Goal: Task Accomplishment & Management: Use online tool/utility

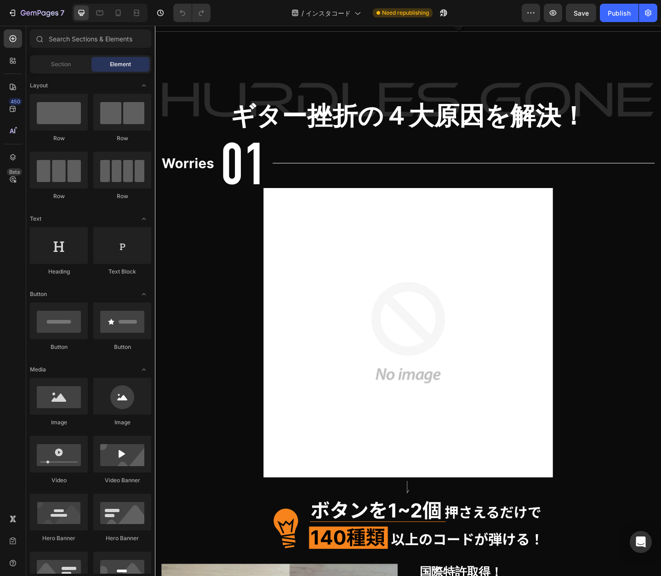
scroll to position [2727, 0]
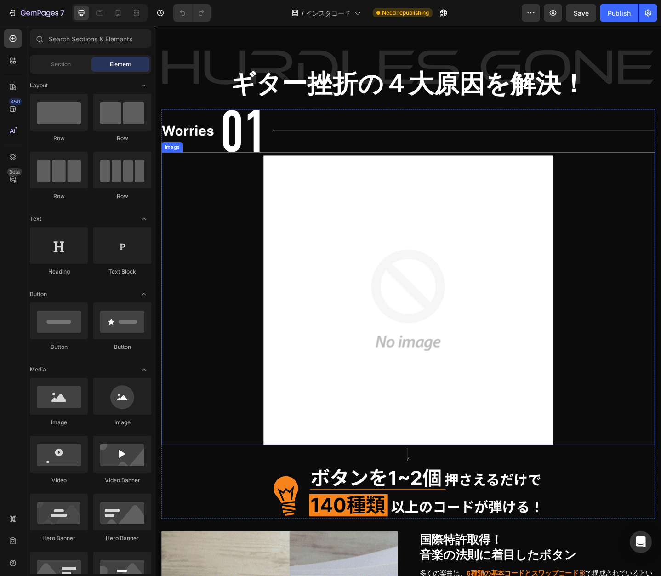
click at [462, 317] on img at bounding box center [430, 324] width 315 height 315
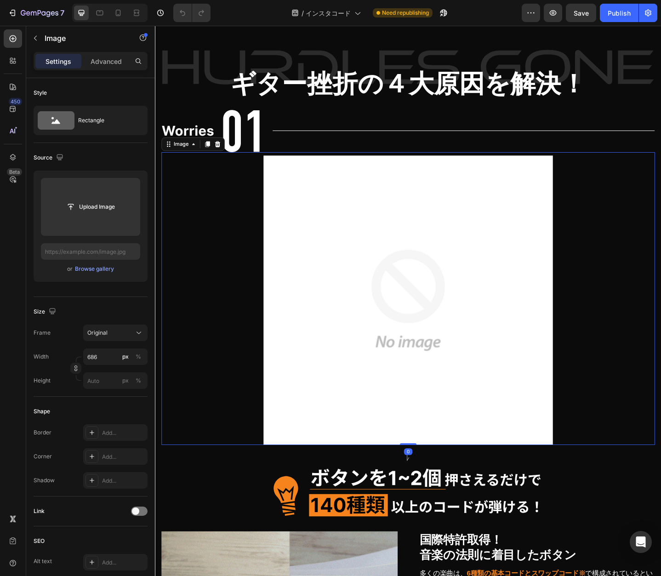
click at [83, 206] on input "file" at bounding box center [90, 207] width 63 height 16
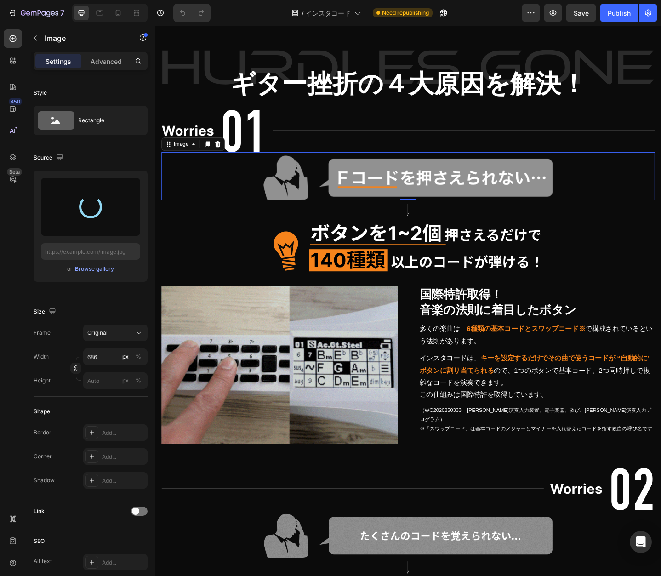
type input "[URL][DOMAIN_NAME]"
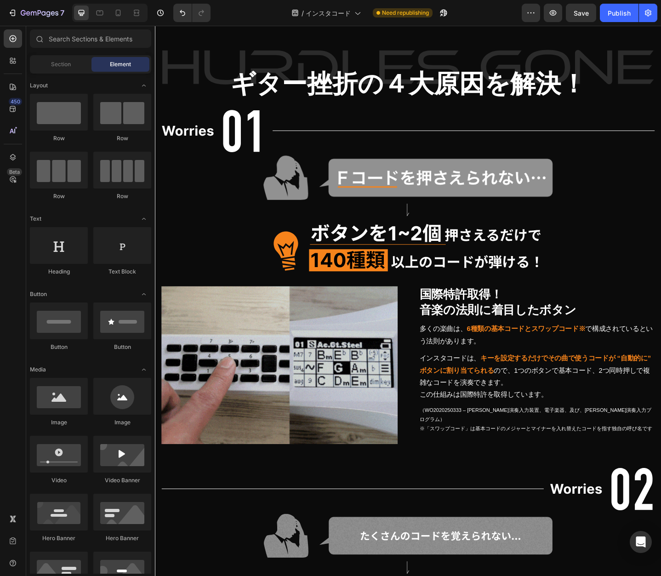
scroll to position [2822, 0]
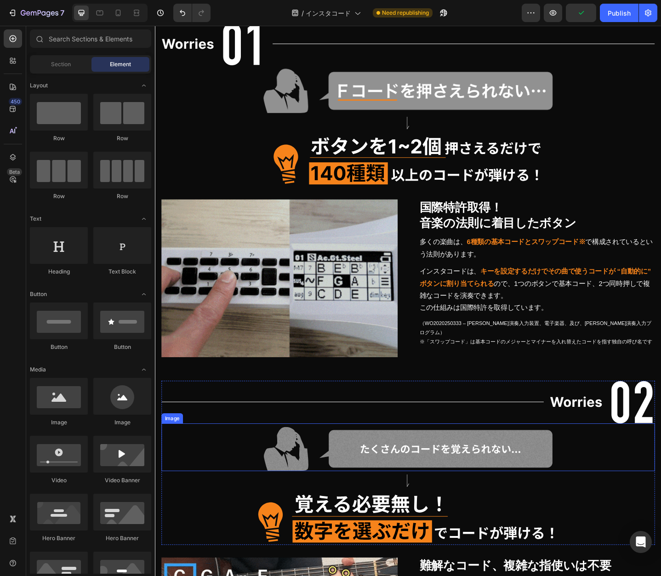
click at [520, 483] on img at bounding box center [430, 487] width 315 height 49
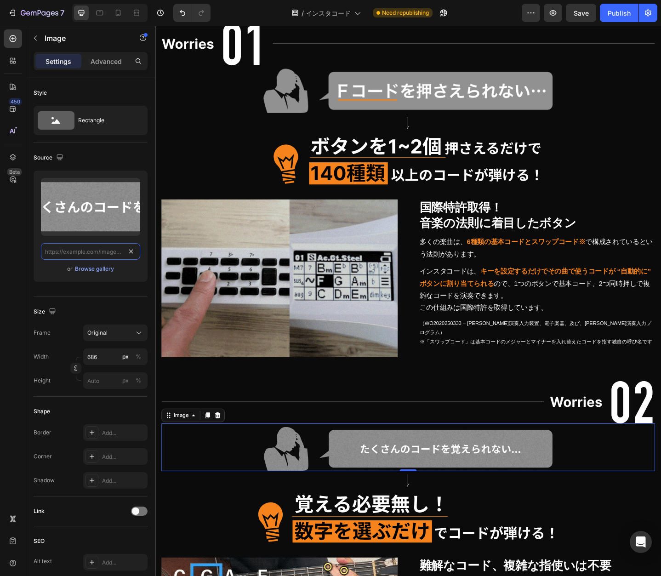
scroll to position [0, 0]
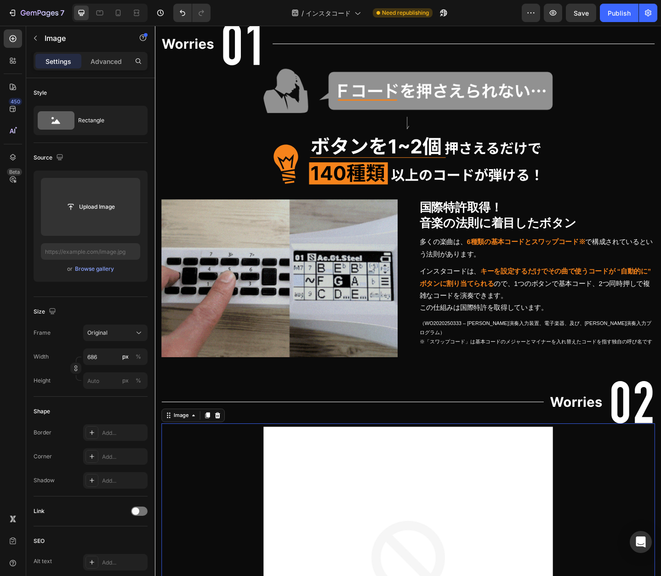
click at [89, 210] on input "file" at bounding box center [90, 207] width 63 height 16
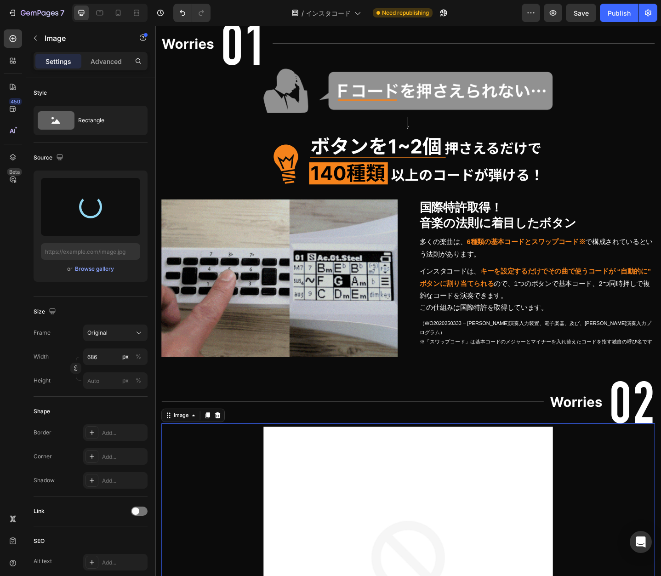
type input "[URL][DOMAIN_NAME]"
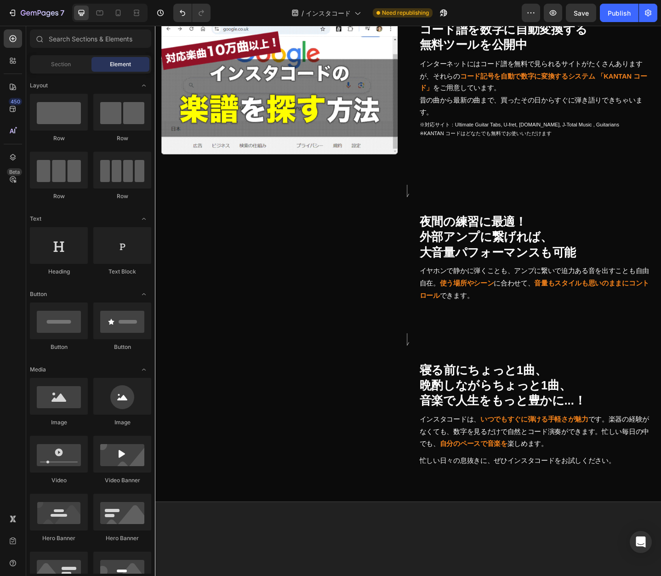
scroll to position [3661, 0]
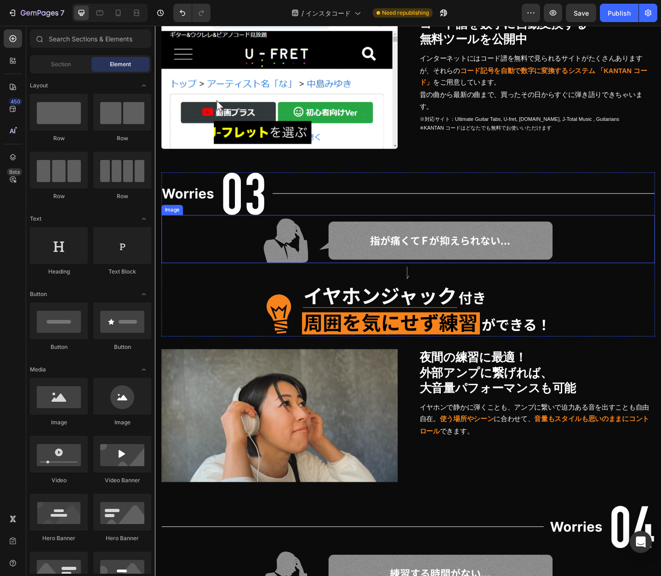
click at [445, 254] on img at bounding box center [430, 260] width 315 height 49
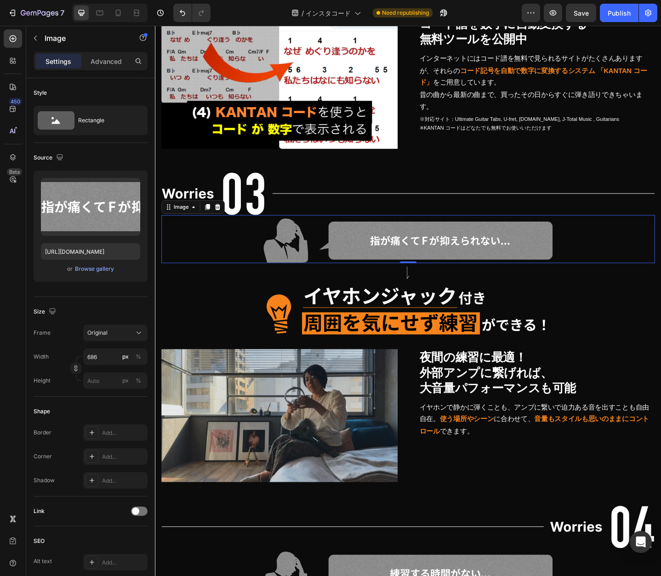
click at [131, 184] on icon "button" at bounding box center [131, 187] width 6 height 7
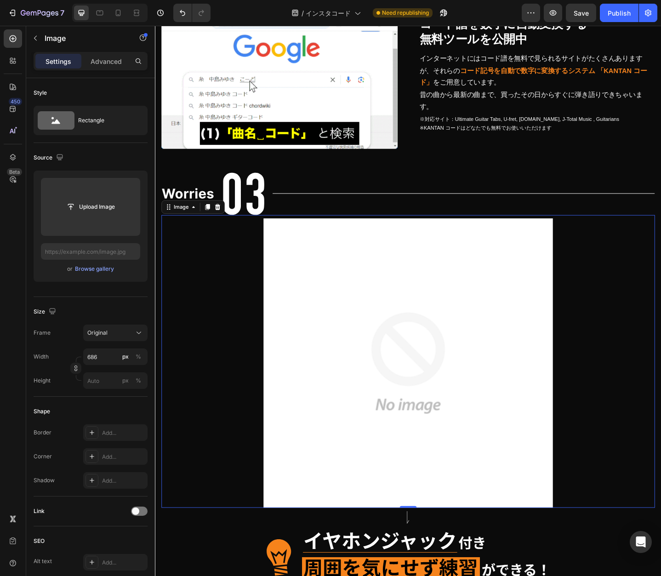
click at [90, 204] on input "file" at bounding box center [90, 207] width 63 height 16
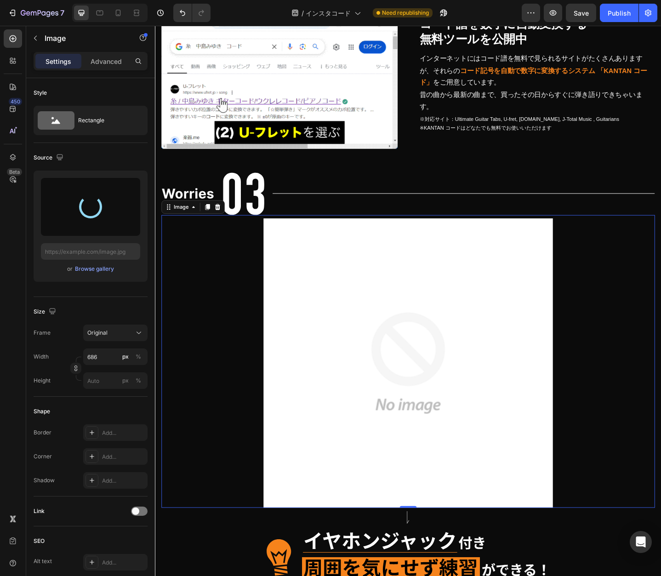
type input "[URL][DOMAIN_NAME]"
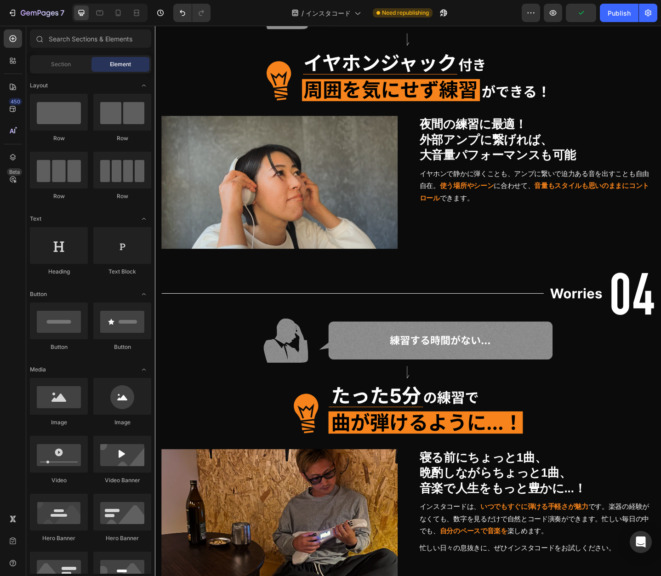
scroll to position [4003, 0]
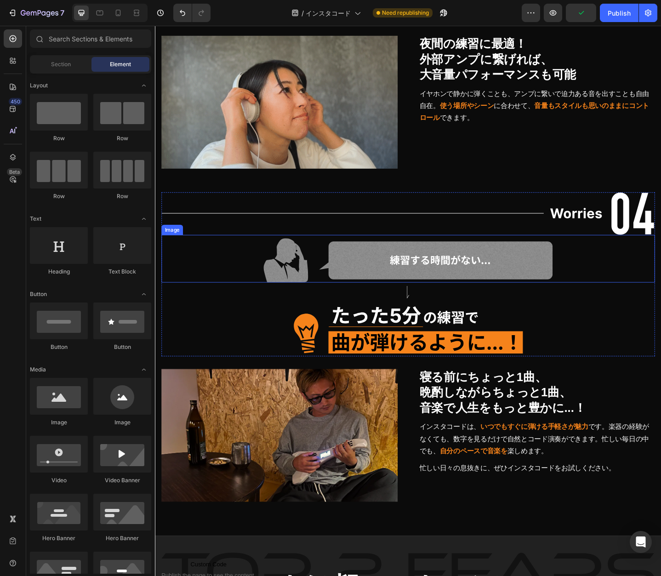
click at [403, 273] on img at bounding box center [430, 281] width 315 height 48
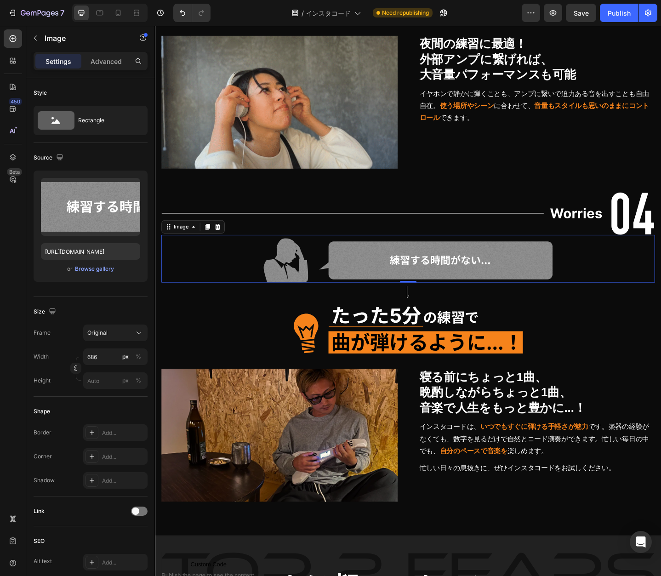
click at [100, 227] on input "file" at bounding box center [90, 222] width 63 height 16
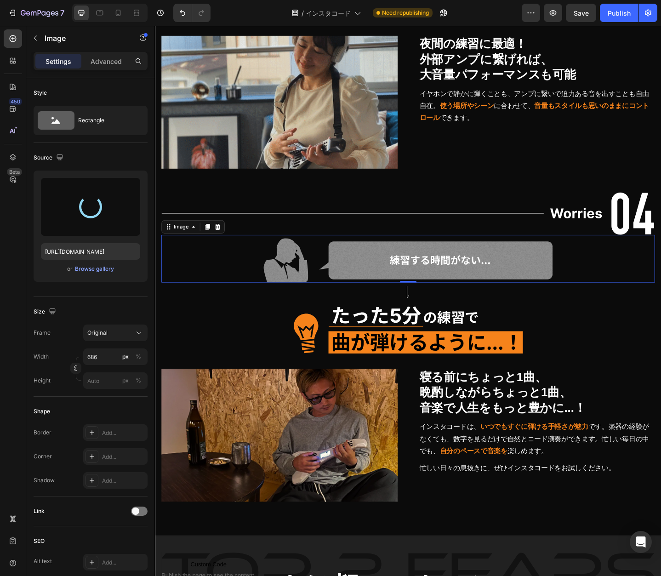
type input "[URL][DOMAIN_NAME]"
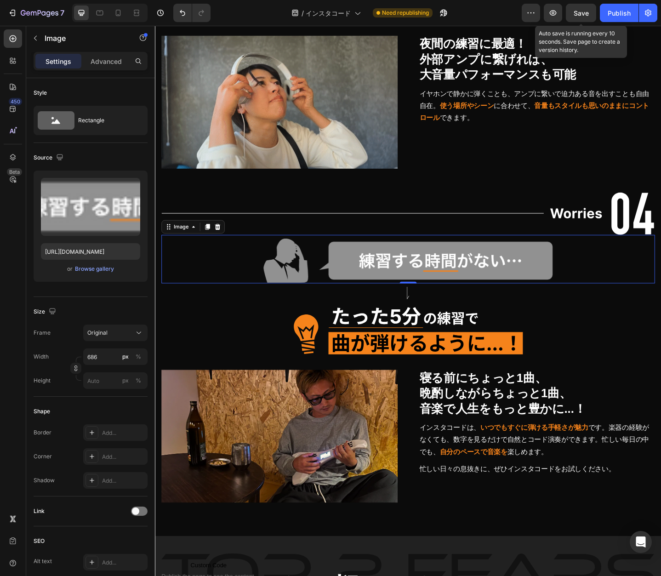
click at [587, 12] on span "Save" at bounding box center [580, 13] width 15 height 8
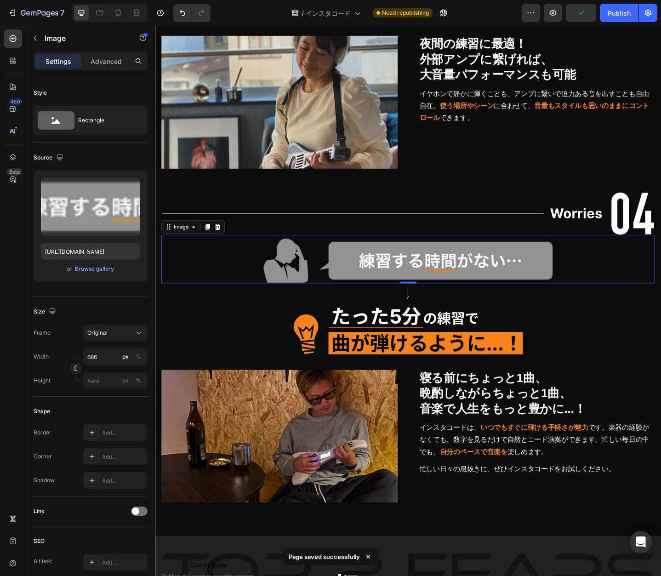
click at [617, 12] on div "Publish" at bounding box center [618, 13] width 23 height 10
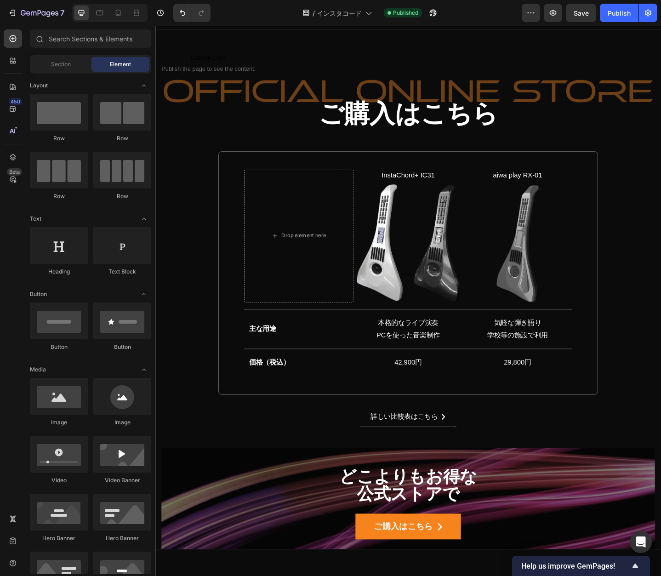
scroll to position [6029, 0]
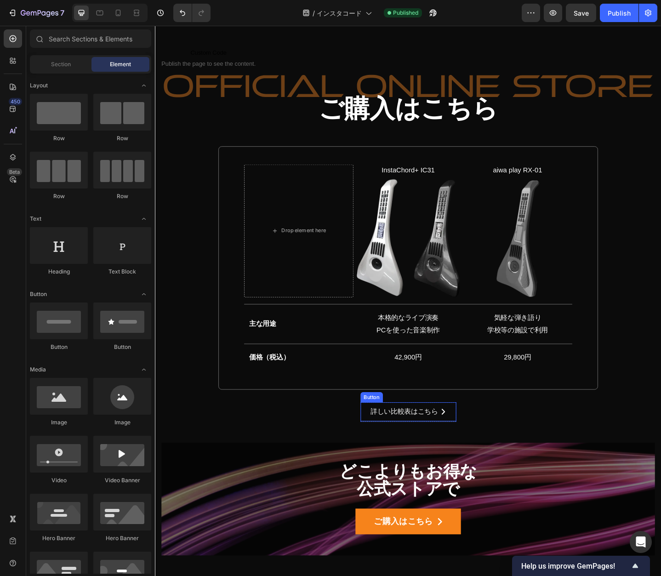
click at [379, 455] on link "詳しい比較表はこちら" at bounding box center [431, 446] width 104 height 21
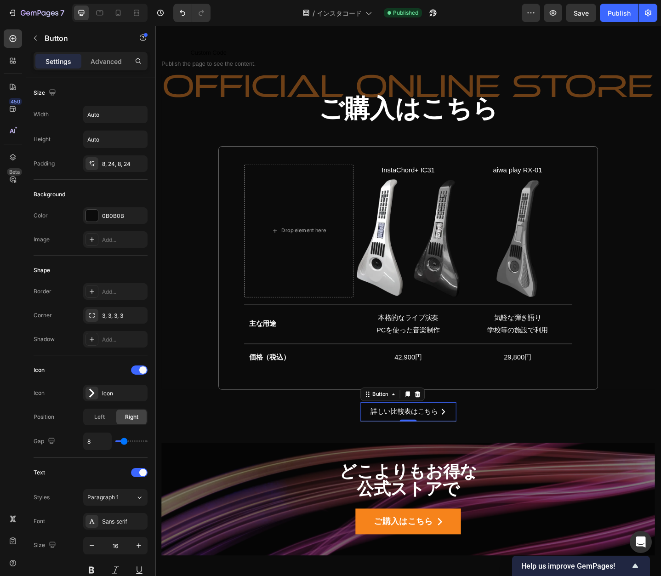
click at [102, 62] on p "Advanced" at bounding box center [105, 62] width 31 height 10
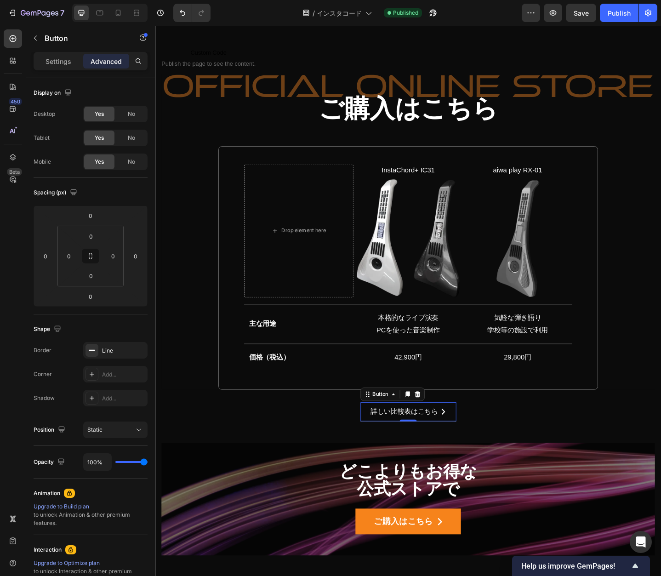
click at [60, 59] on p "Settings" at bounding box center [58, 62] width 26 height 10
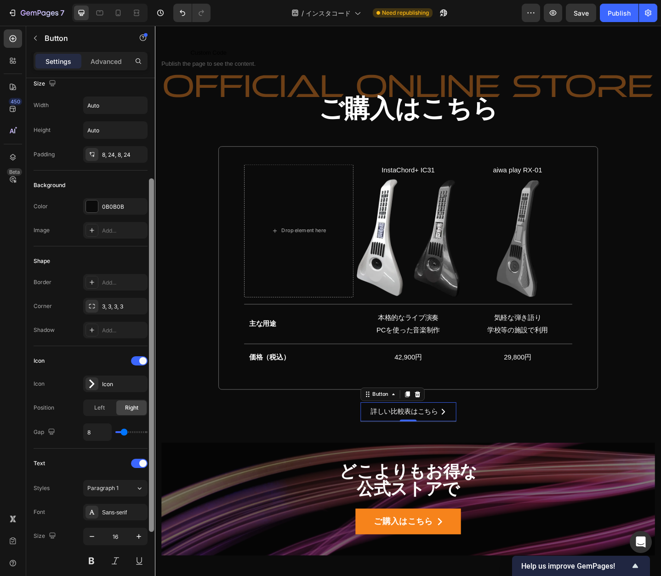
scroll to position [0, 0]
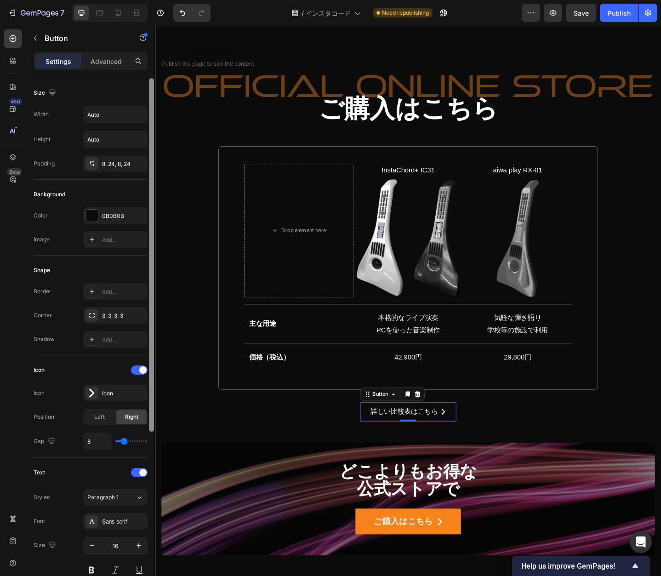
drag, startPoint x: 151, startPoint y: 193, endPoint x: 149, endPoint y: 172, distance: 21.6
click at [149, 172] on div at bounding box center [151, 254] width 5 height 353
click at [123, 160] on div "8, 24, 8, 24" at bounding box center [123, 164] width 43 height 8
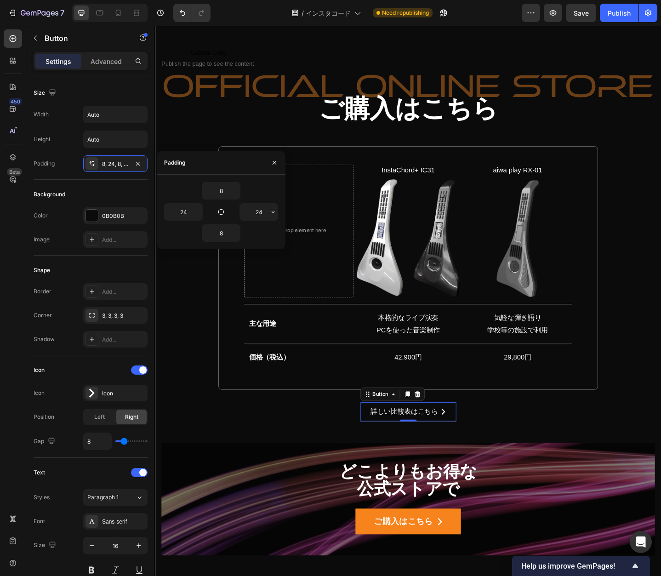
click at [277, 209] on button "button" at bounding box center [272, 212] width 9 height 17
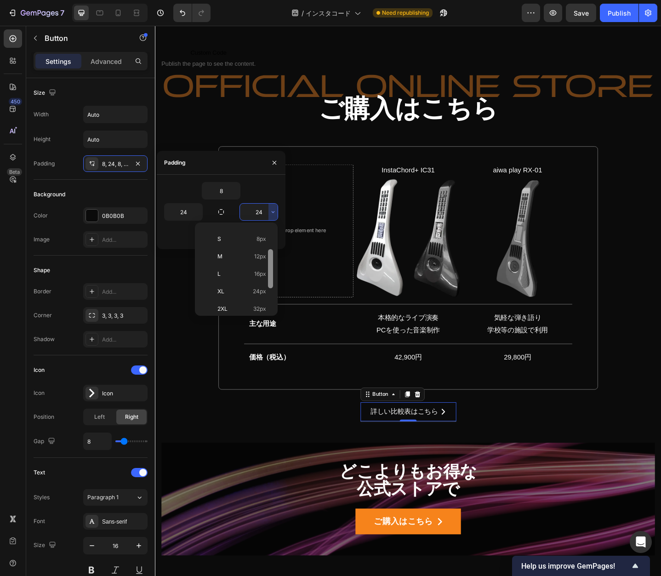
scroll to position [49, 0]
drag, startPoint x: 271, startPoint y: 260, endPoint x: 269, endPoint y: 282, distance: 22.6
click at [269, 282] on div at bounding box center [270, 267] width 5 height 39
drag, startPoint x: 231, startPoint y: 271, endPoint x: 79, endPoint y: 260, distance: 152.4
click at [231, 271] on p "L 16px" at bounding box center [241, 273] width 49 height 8
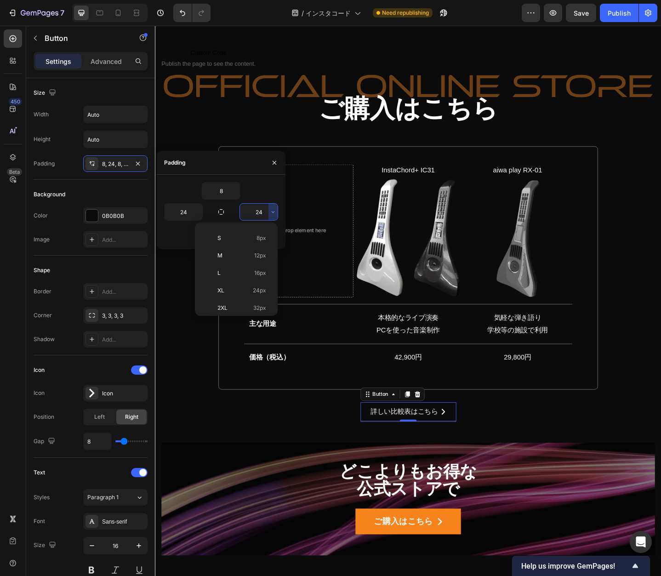
type input "16"
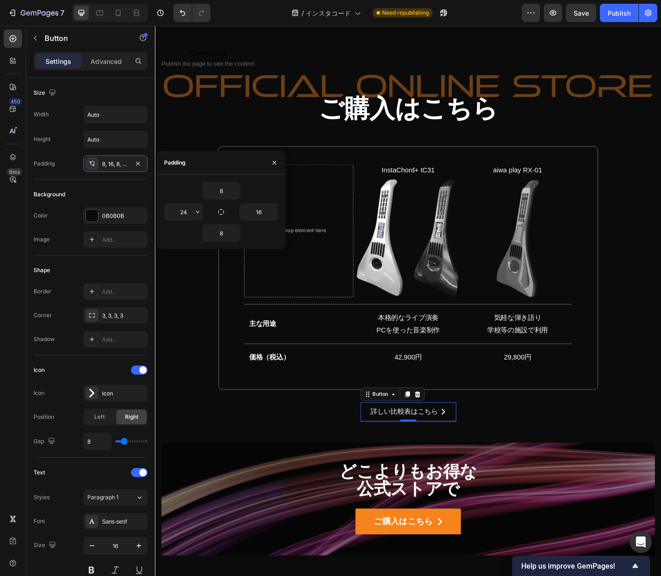
click at [198, 213] on icon "button" at bounding box center [197, 211] width 7 height 7
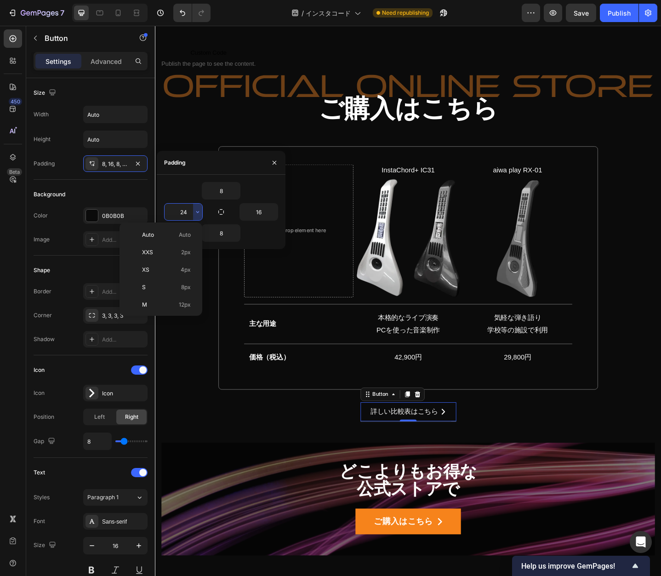
scroll to position [86, 0]
drag, startPoint x: 198, startPoint y: 255, endPoint x: 196, endPoint y: 271, distance: 16.6
click at [196, 271] on div at bounding box center [195, 269] width 7 height 86
click at [174, 237] on p "L 16px" at bounding box center [166, 236] width 49 height 8
type input "16"
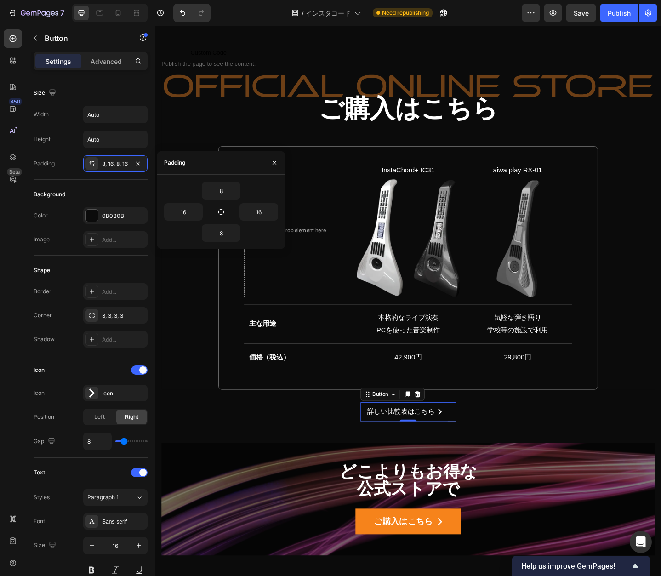
click at [0, 0] on icon "button" at bounding box center [0, 0] width 0 height 0
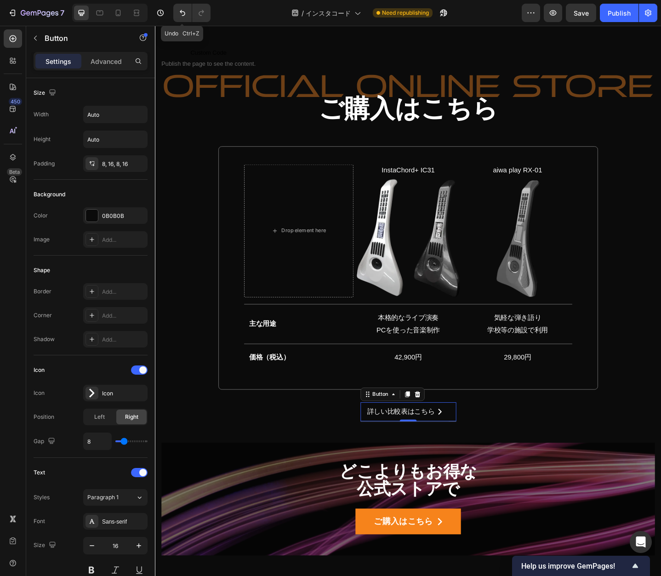
click at [178, 14] on icon "Undo/Redo" at bounding box center [182, 12] width 9 height 9
click at [109, 314] on div "3, 3, 3, 3" at bounding box center [123, 315] width 43 height 8
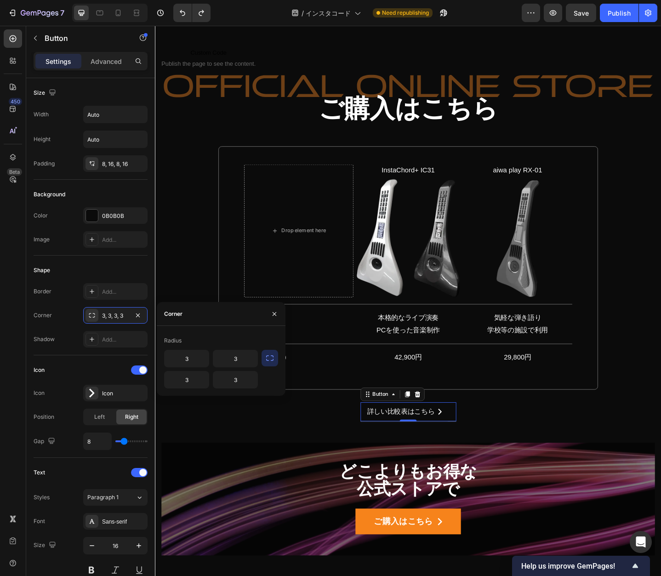
click at [57, 320] on div "Corner 3, 3, 3, 3" at bounding box center [91, 315] width 114 height 17
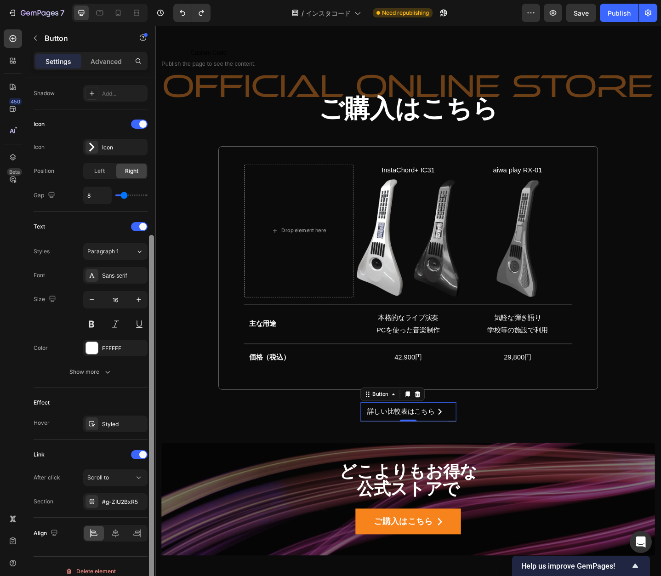
scroll to position [253, 0]
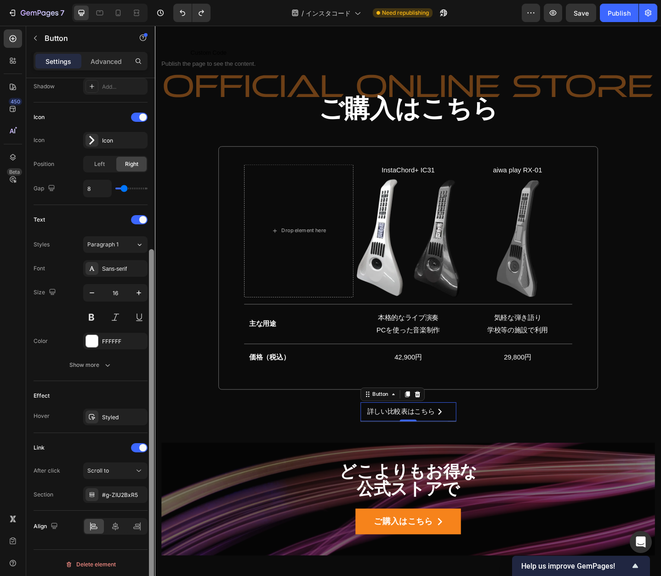
drag, startPoint x: 152, startPoint y: 284, endPoint x: 147, endPoint y: 479, distance: 194.8
click at [147, 479] on div "Size Width Auto Height Auto Padding 8, 16, 8, 16 Background Color 0B0B0B Image …" at bounding box center [90, 340] width 129 height 524
click at [118, 522] on icon at bounding box center [115, 525] width 9 height 9
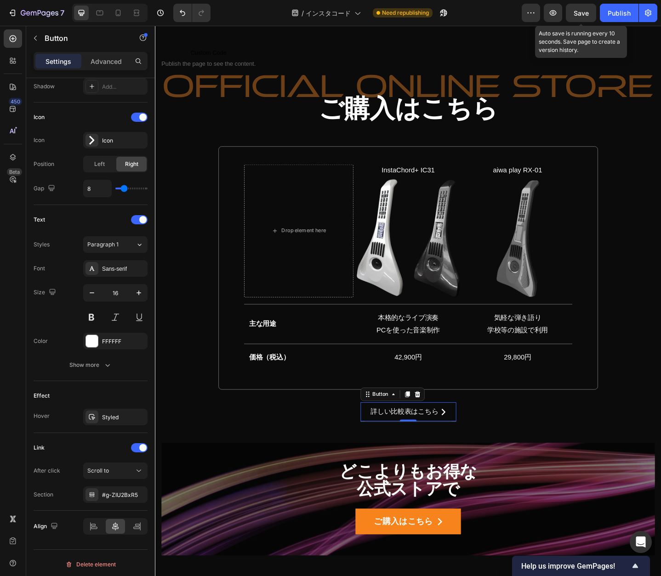
click at [581, 15] on span "Save" at bounding box center [580, 13] width 15 height 8
click at [616, 11] on div "Publish" at bounding box center [618, 13] width 23 height 10
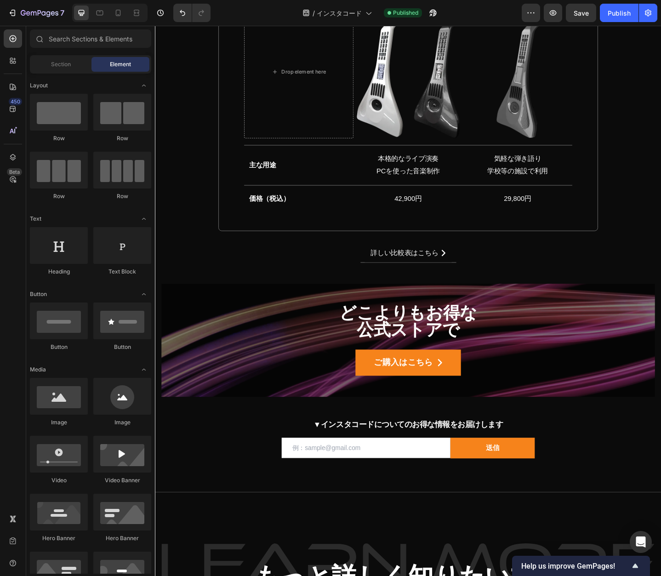
scroll to position [6379, 0]
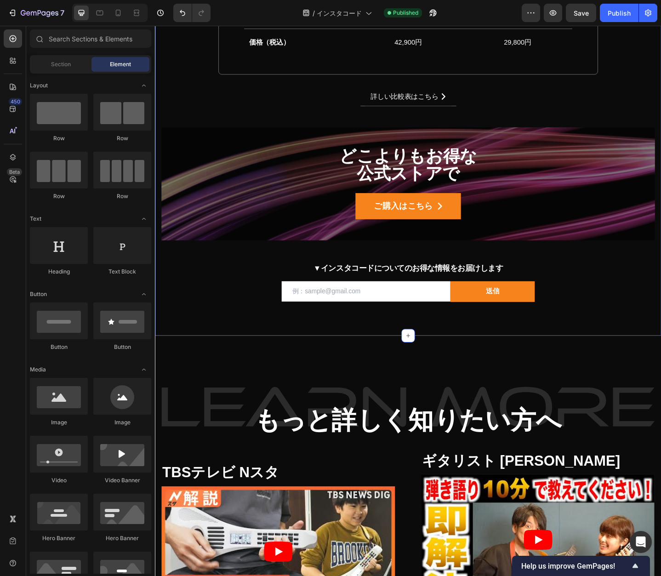
click at [400, 287] on span "▼インスタコードについてのお得な情報をお届けします" at bounding box center [430, 289] width 207 height 9
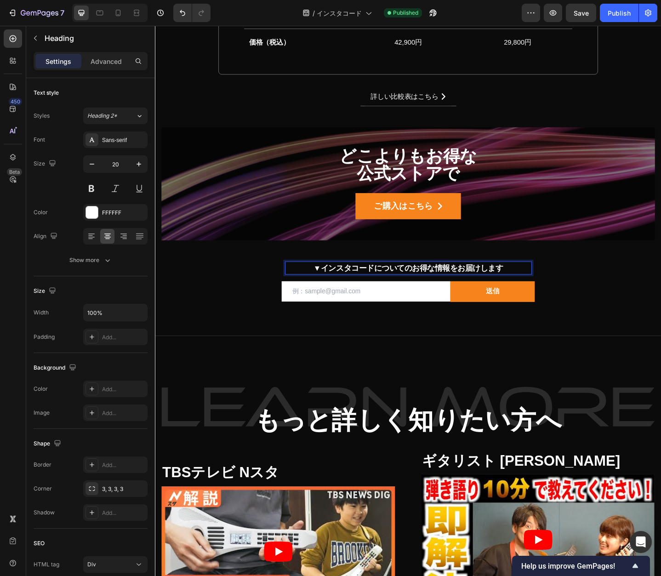
click at [420, 288] on span "▼インスタコードについてのお得な情報をお届けします" at bounding box center [430, 289] width 207 height 9
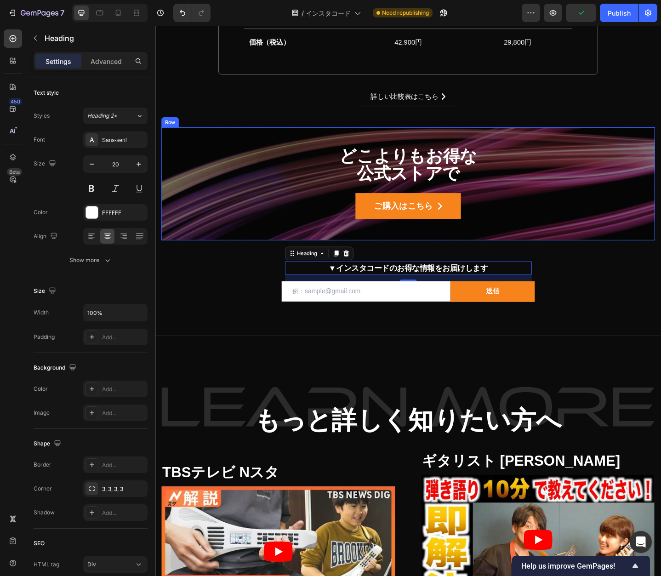
click at [632, 153] on div "どこよりもお得な 公式ストアで Text Block ご購入はこちら Button Row" at bounding box center [430, 197] width 537 height 123
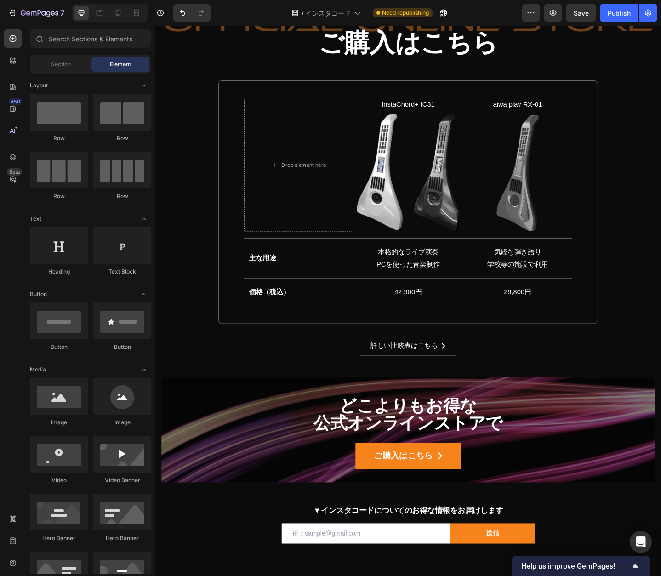
scroll to position [10000, 0]
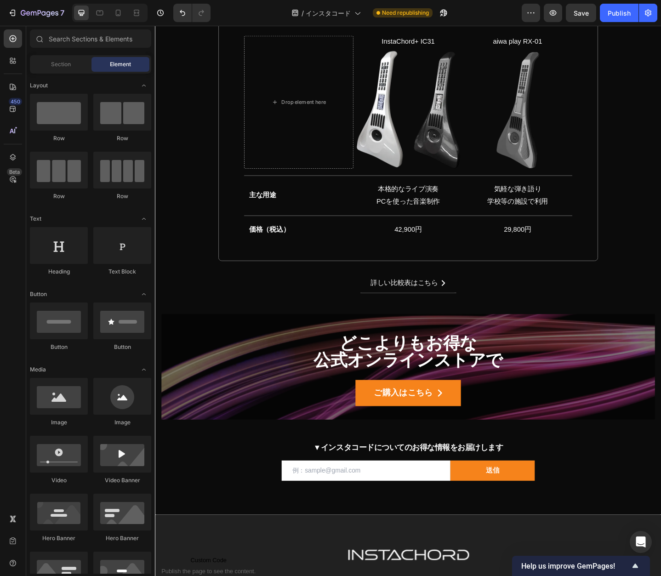
drag, startPoint x: 702, startPoint y: 389, endPoint x: 791, endPoint y: 568, distance: 199.7
click at [412, 485] on span "▼インスタコードについてのお得な情報をお届けします" at bounding box center [430, 485] width 207 height 9
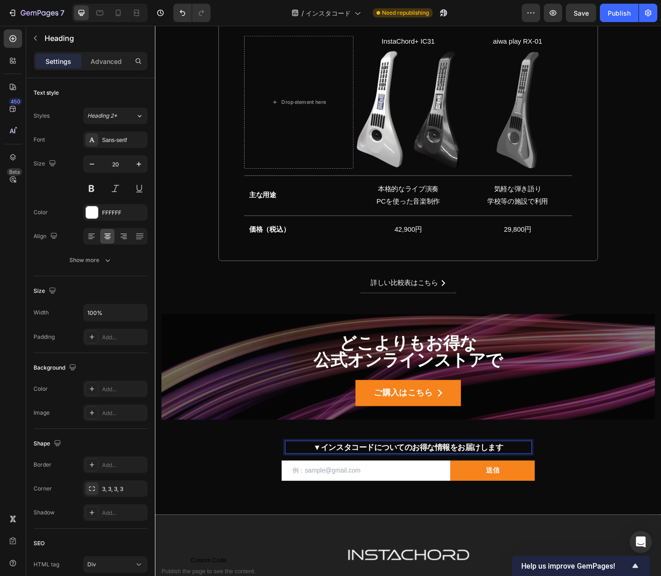
click at [420, 485] on span "▼インスタコードについてのお得な情報をお届けします" at bounding box center [430, 485] width 207 height 9
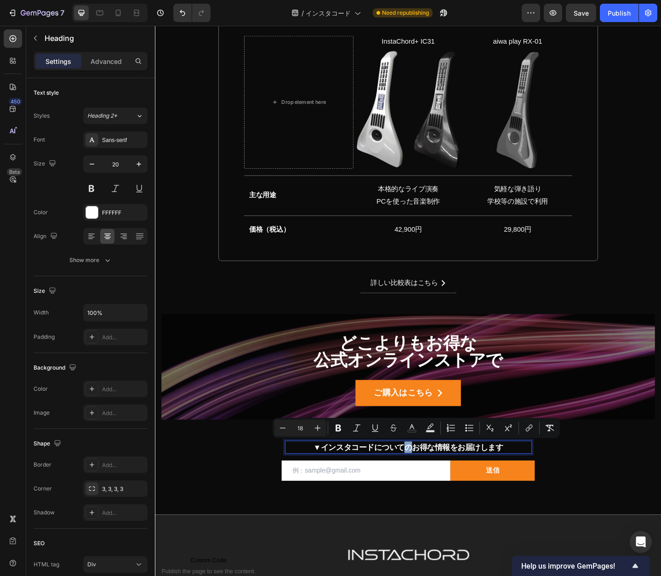
click at [420, 485] on span "▼インスタコードについてのお得な情報をお届けします" at bounding box center [430, 485] width 207 height 9
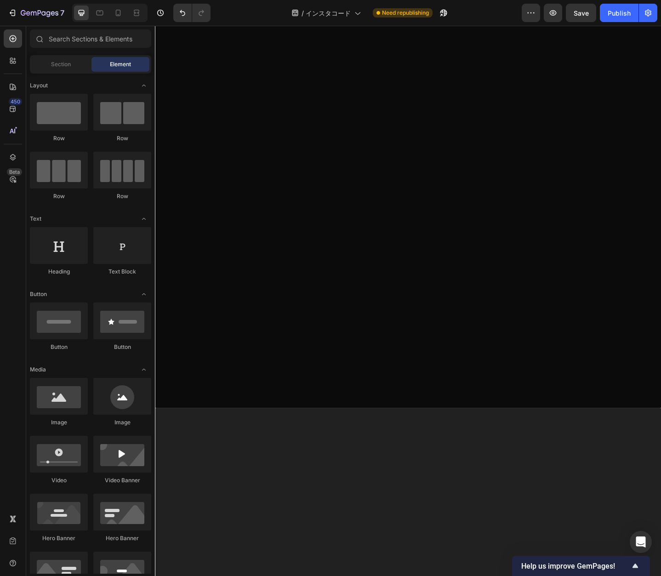
scroll to position [5529, 0]
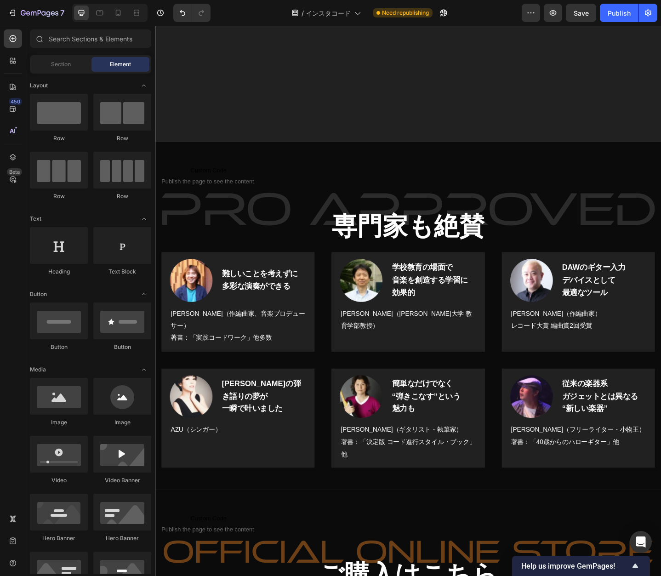
click at [614, 15] on div "Publish" at bounding box center [618, 13] width 23 height 10
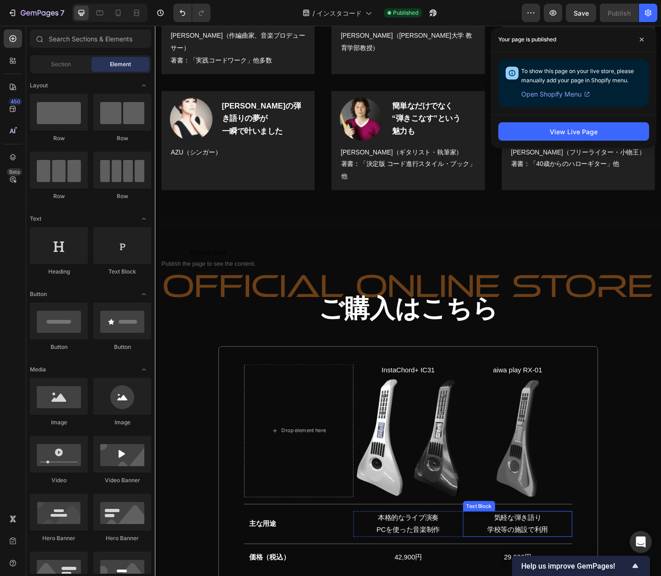
click at [530, 563] on p "気軽な弾き語り 学校等の施設で利用" at bounding box center [549, 568] width 117 height 27
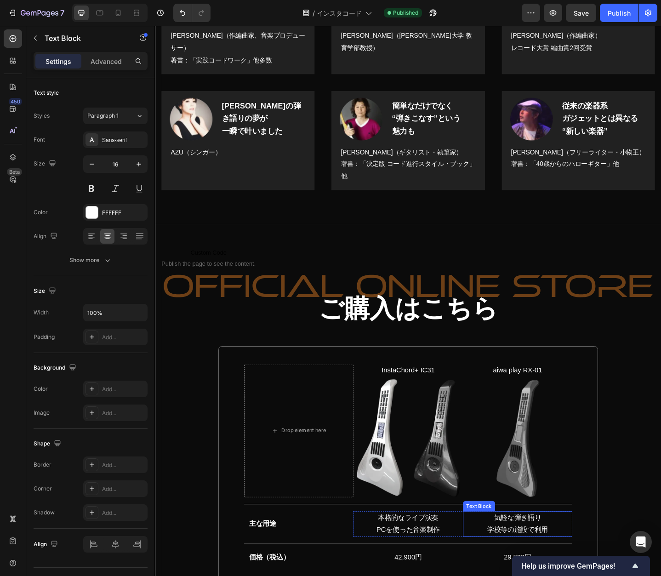
click at [530, 563] on p "気軽な弾き語り 学校等の施設で利用" at bounding box center [549, 568] width 117 height 27
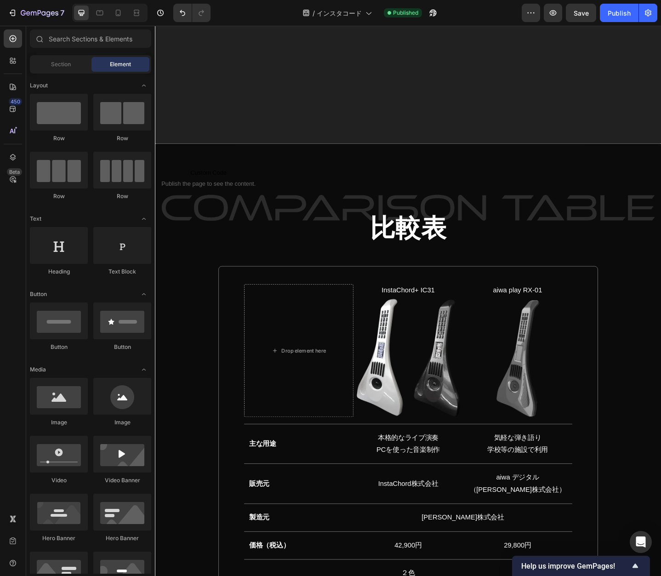
scroll to position [7407, 0]
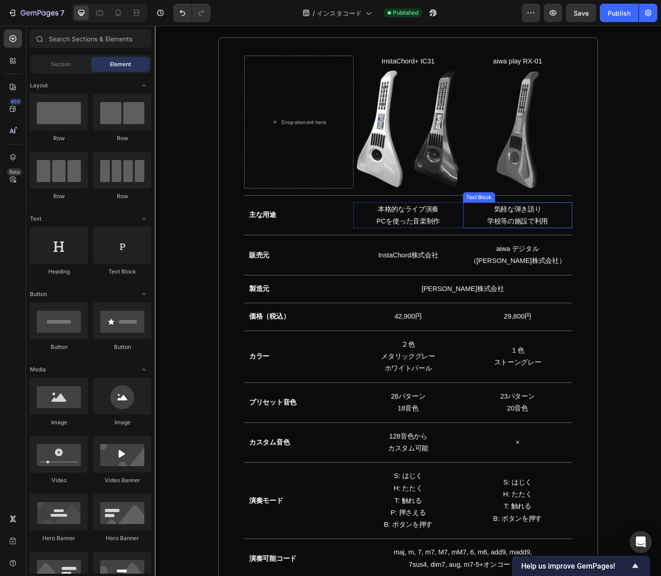
click at [534, 243] on p "気軽な弾き語り 学校等の施設で利用" at bounding box center [549, 232] width 117 height 27
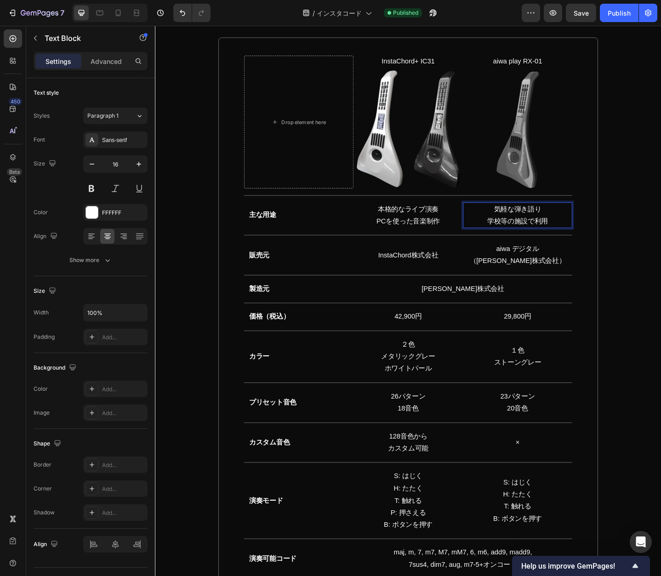
click at [541, 239] on p "気軽な弾き語り 学校等の施設で利用" at bounding box center [549, 232] width 117 height 27
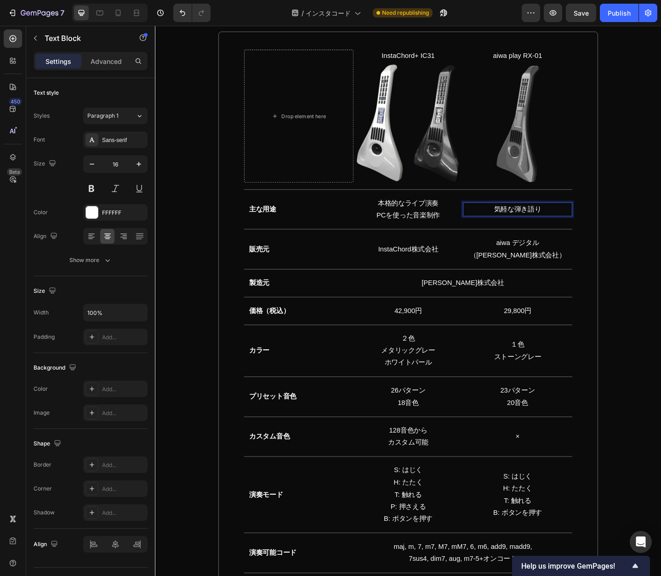
click at [619, 13] on div "Publish" at bounding box center [618, 13] width 23 height 10
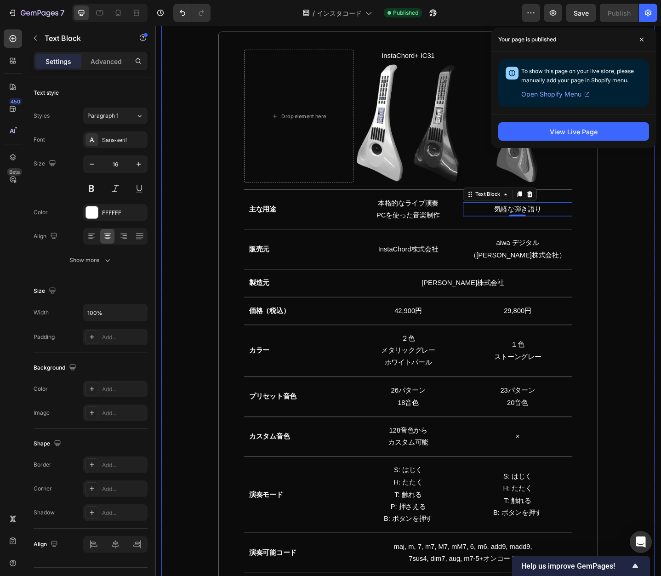
click at [643, 171] on div "Drop element here InstaChord+ IC31 Text block Image aiwa play RX-01 Text block …" at bounding box center [430, 587] width 537 height 1154
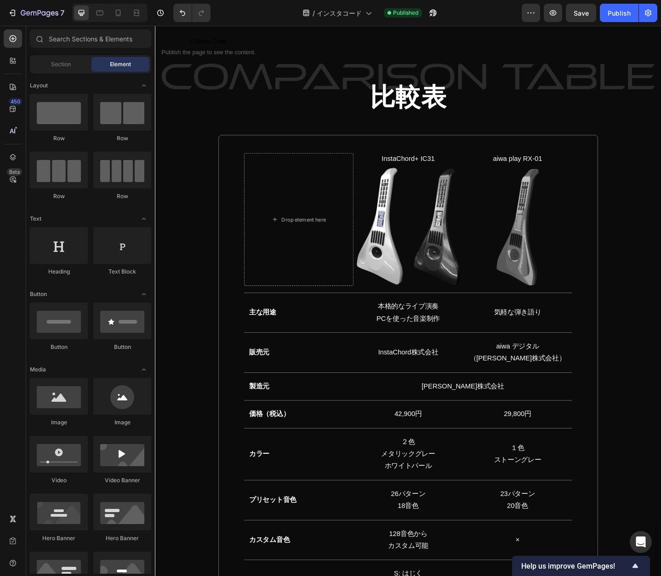
scroll to position [7216, 0]
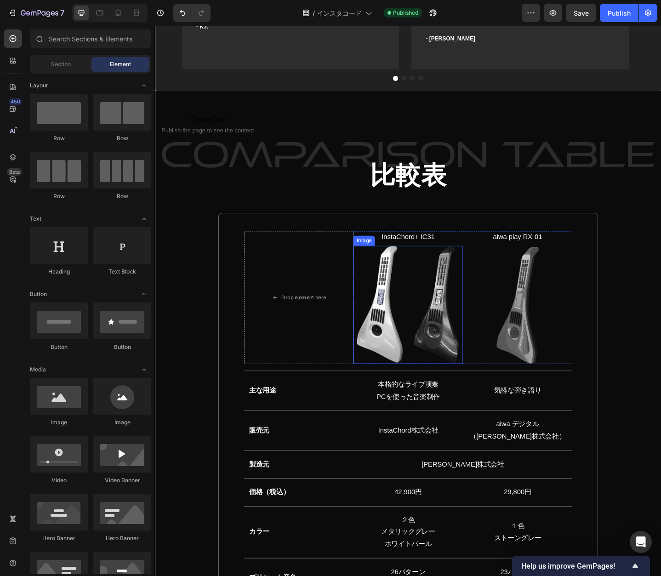
click at [446, 355] on img at bounding box center [430, 330] width 113 height 128
